Goal: Browse casually

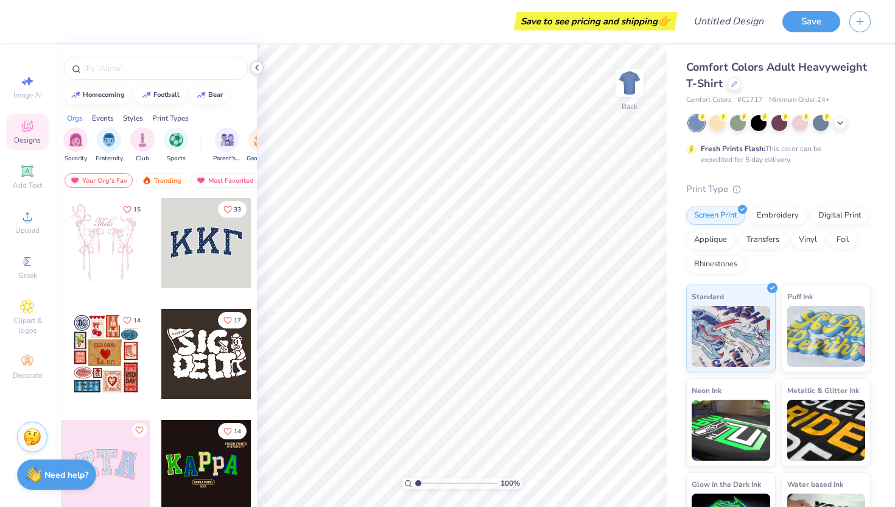
click at [256, 70] on icon at bounding box center [257, 68] width 10 height 10
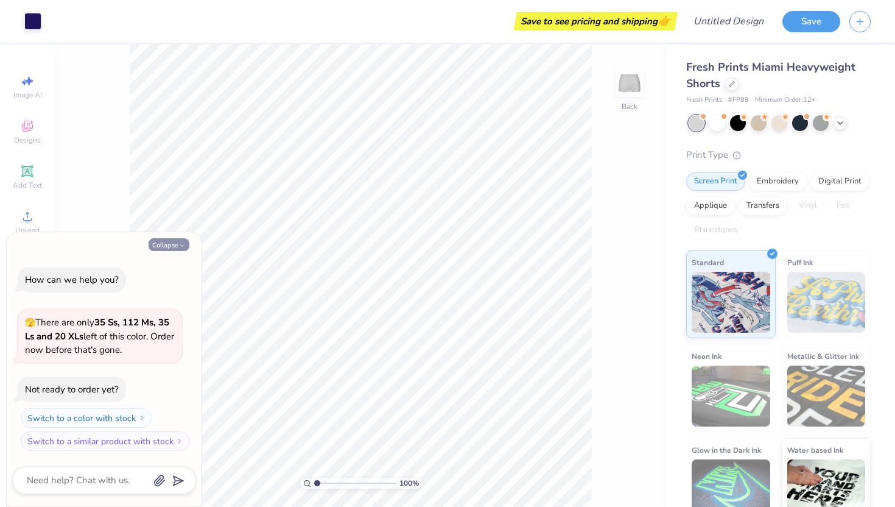
click at [171, 244] on button "Collapse" at bounding box center [169, 244] width 41 height 13
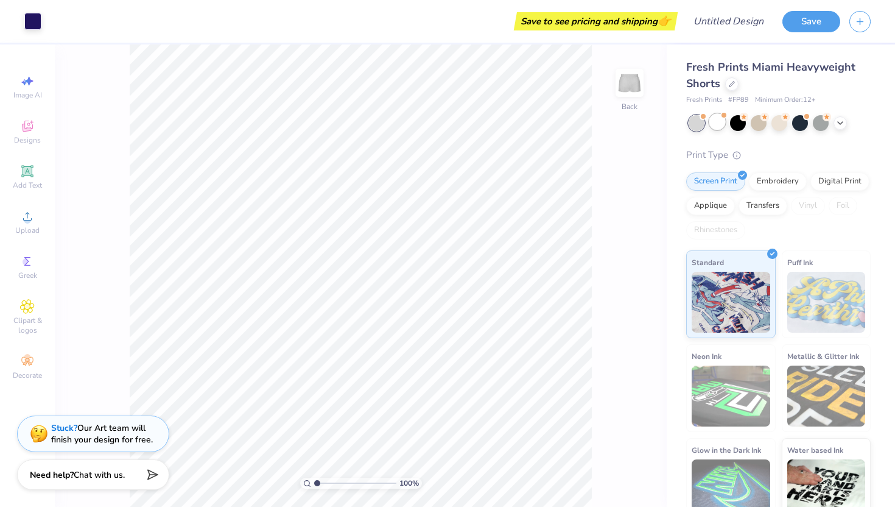
click at [723, 126] on div at bounding box center [718, 122] width 16 height 16
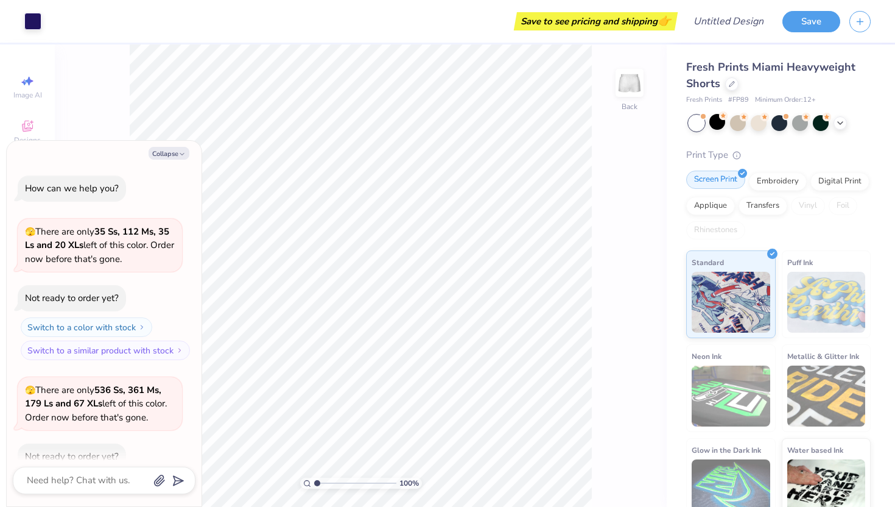
scroll to position [67, 0]
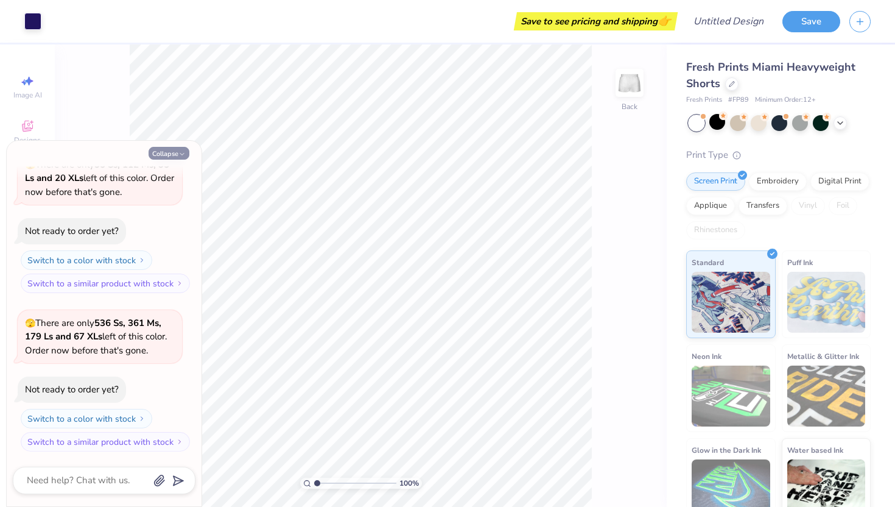
click at [177, 152] on button "Collapse" at bounding box center [169, 153] width 41 height 13
type textarea "x"
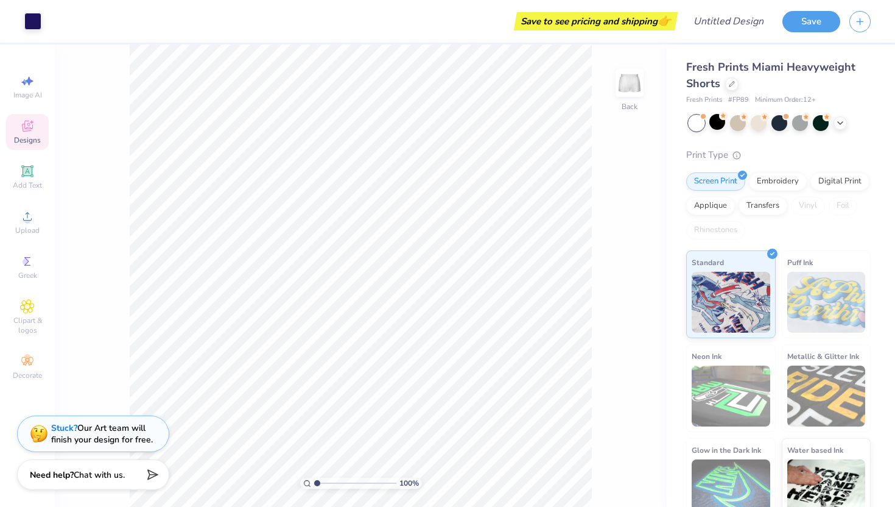
click at [29, 134] on div "Designs" at bounding box center [27, 132] width 43 height 36
